Goal: Find specific page/section: Find specific page/section

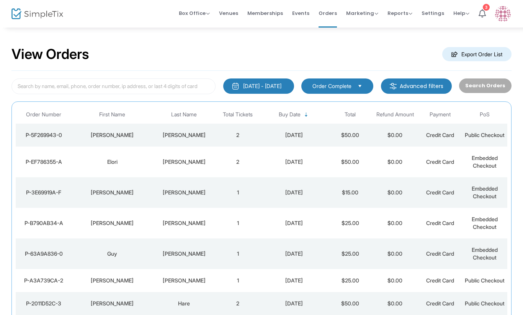
click at [119, 166] on div "Elori" at bounding box center [112, 162] width 77 height 8
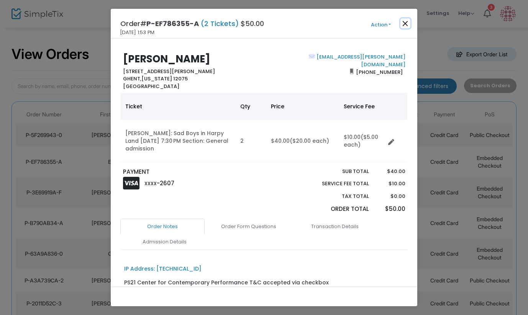
click at [403, 21] on button "Close" at bounding box center [405, 23] width 10 height 10
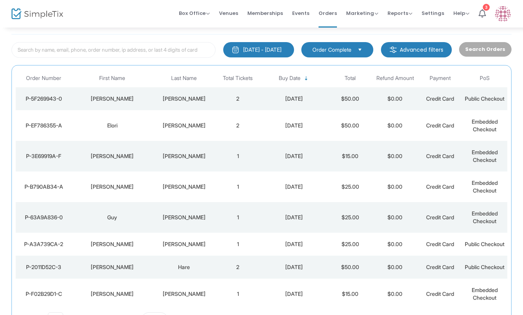
scroll to position [54, 0]
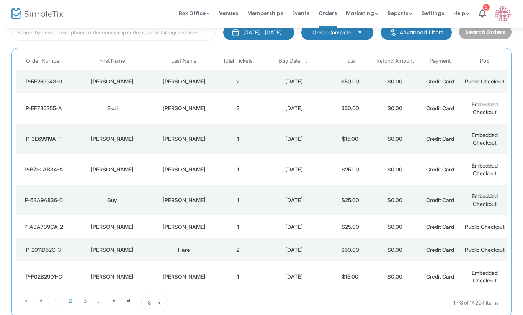
click at [167, 83] on div "[PERSON_NAME]" at bounding box center [184, 82] width 59 height 8
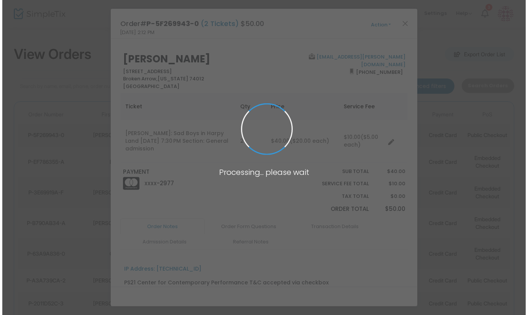
scroll to position [0, 0]
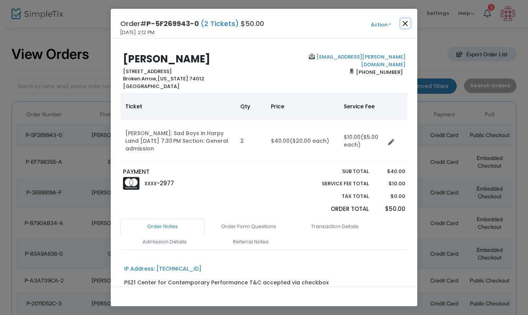
click at [404, 24] on button "Close" at bounding box center [405, 23] width 10 height 10
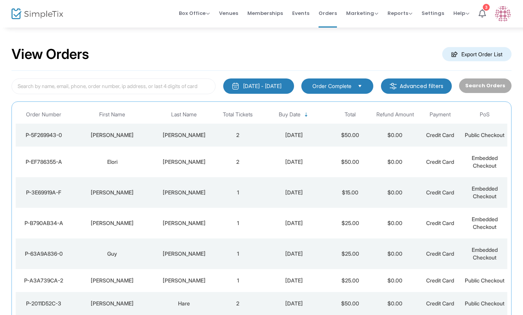
click at [181, 166] on div "[PERSON_NAME]" at bounding box center [184, 162] width 59 height 8
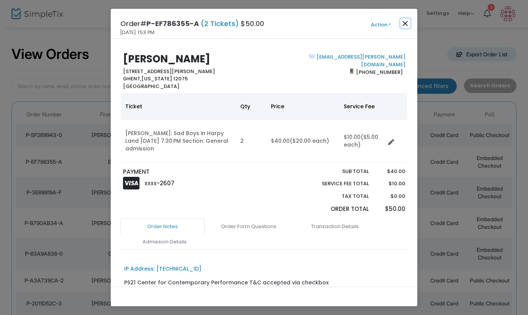
click at [406, 24] on button "Close" at bounding box center [405, 23] width 10 height 10
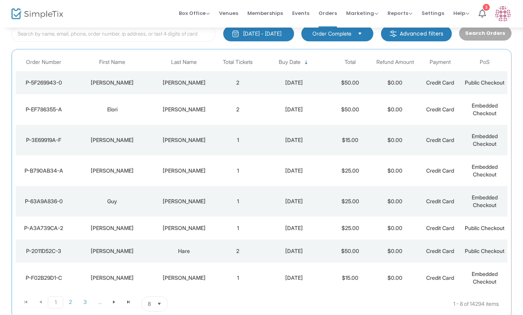
scroll to position [54, 0]
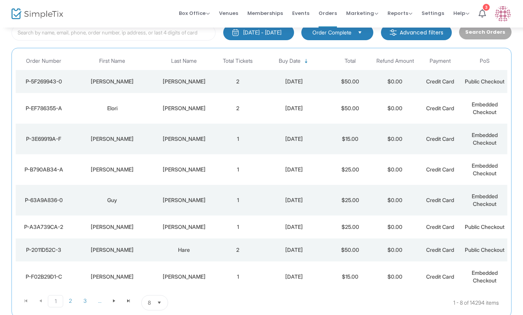
click at [116, 74] on td "[PERSON_NAME]" at bounding box center [112, 81] width 81 height 23
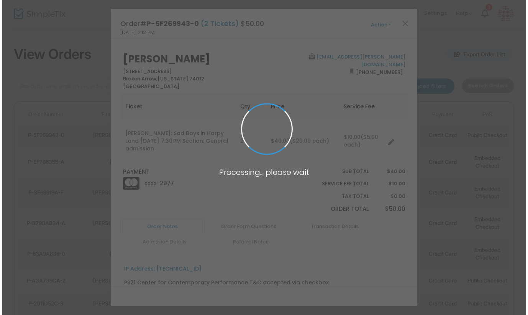
scroll to position [0, 0]
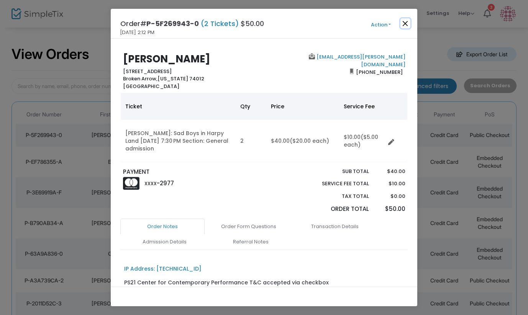
click at [407, 23] on button "Close" at bounding box center [405, 23] width 10 height 10
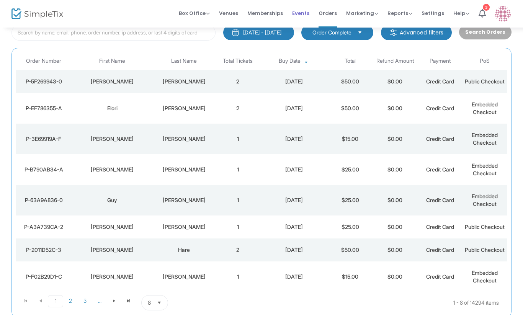
click at [300, 11] on span "Events" at bounding box center [300, 13] width 17 height 20
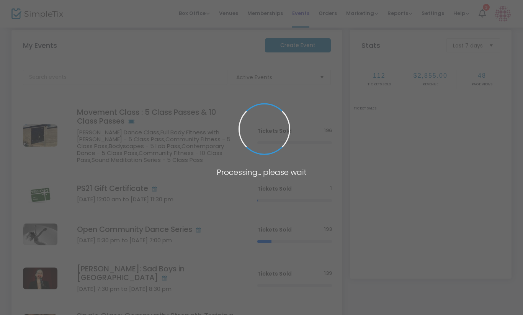
scroll to position [122, 0]
